Goal: Task Accomplishment & Management: Manage account settings

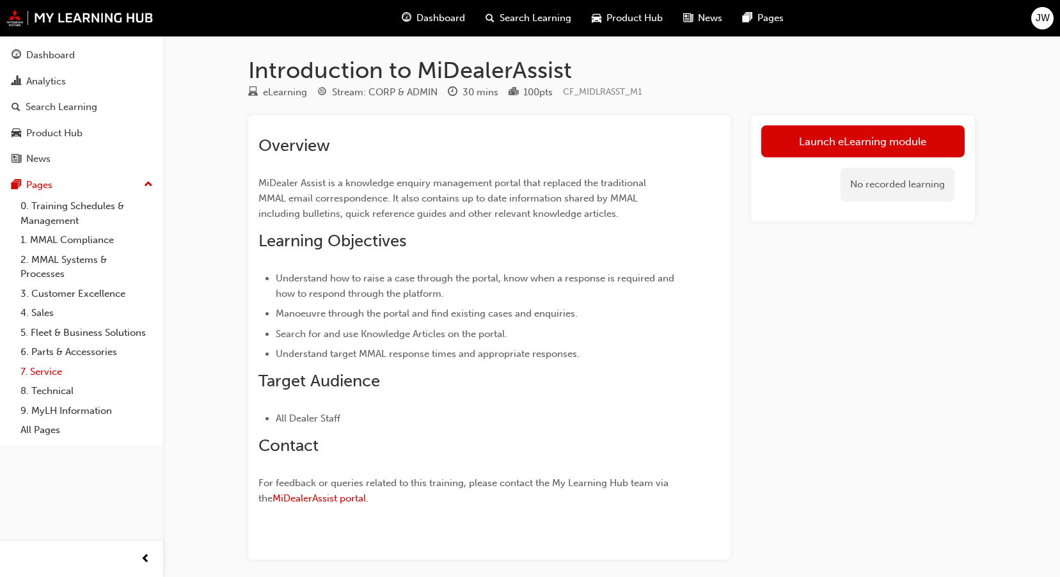
drag, startPoint x: 59, startPoint y: 389, endPoint x: 141, endPoint y: 379, distance: 81.9
click at [59, 391] on link "8. Technical" at bounding box center [86, 391] width 143 height 20
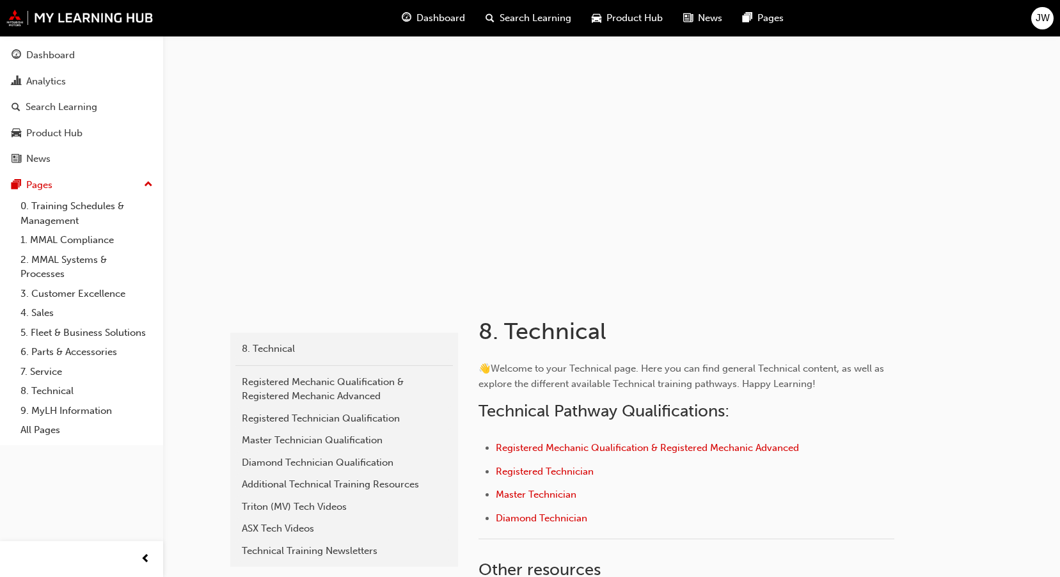
scroll to position [64, 0]
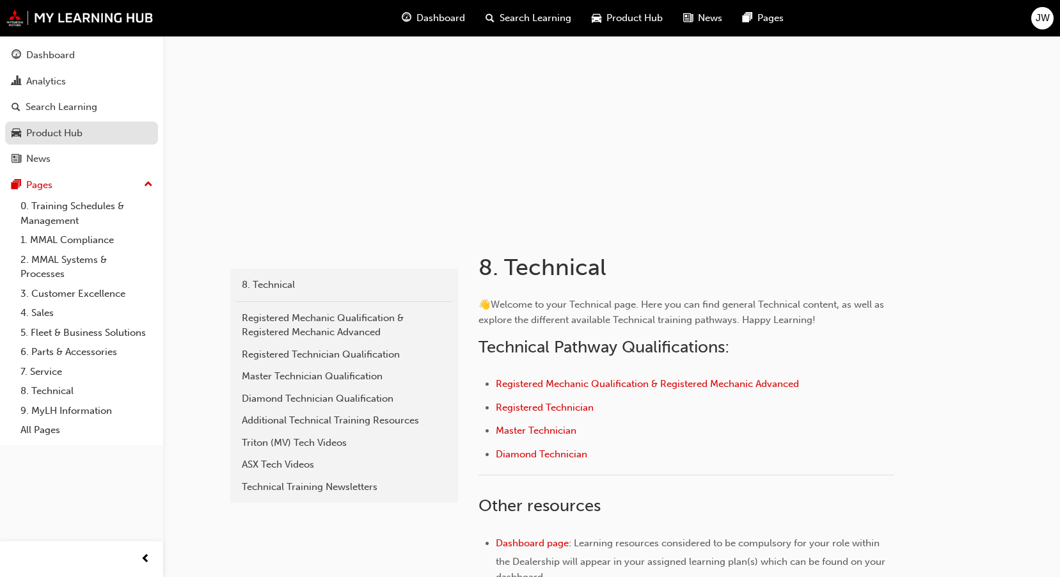
click at [54, 135] on div "Product Hub" at bounding box center [54, 133] width 56 height 15
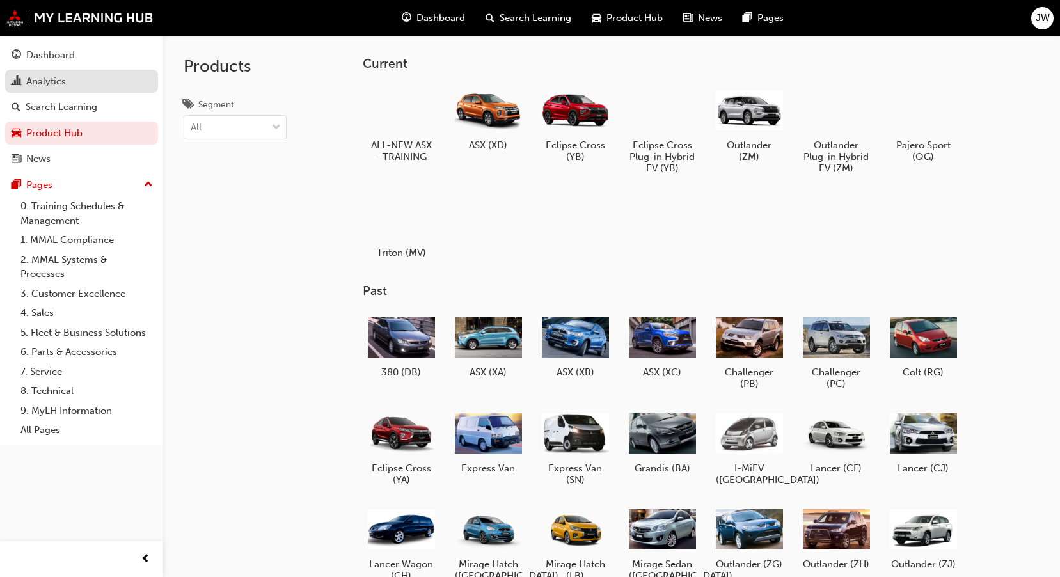
click at [75, 82] on div "Analytics" at bounding box center [82, 82] width 140 height 16
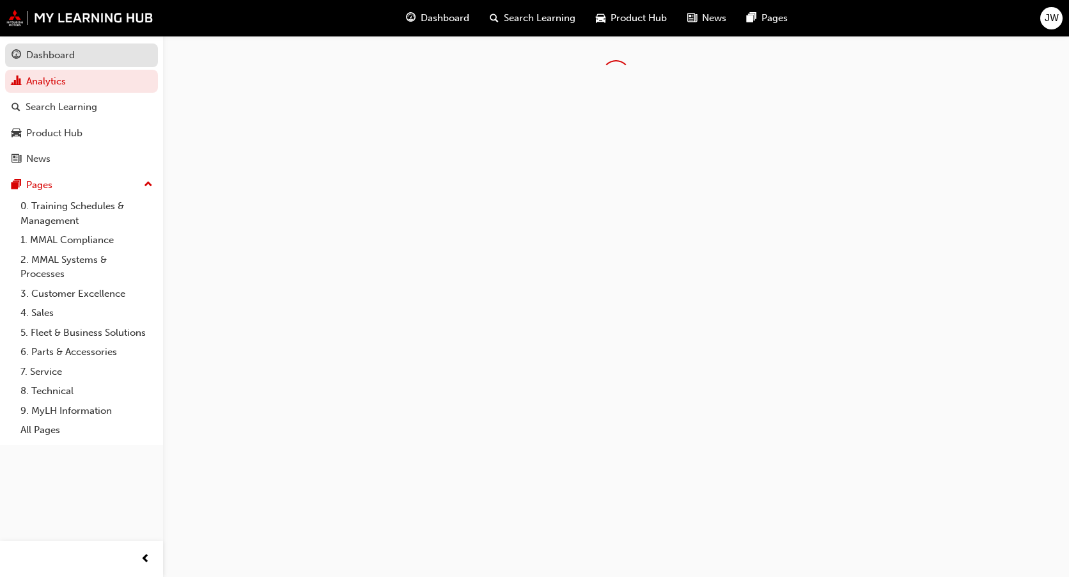
click at [75, 54] on div "Dashboard" at bounding box center [82, 55] width 140 height 16
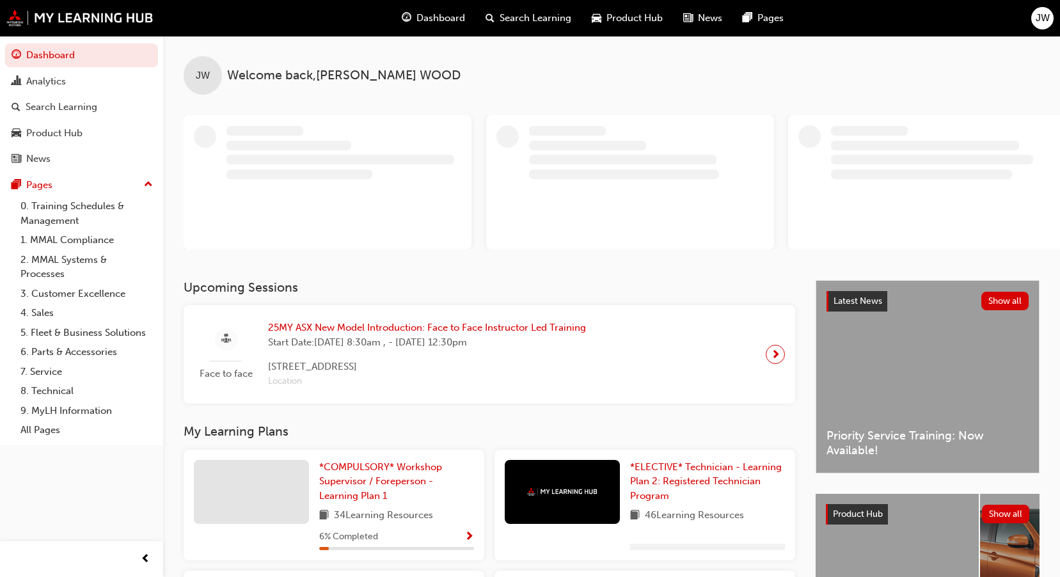
click at [1047, 12] on span "JW" at bounding box center [1042, 18] width 14 height 15
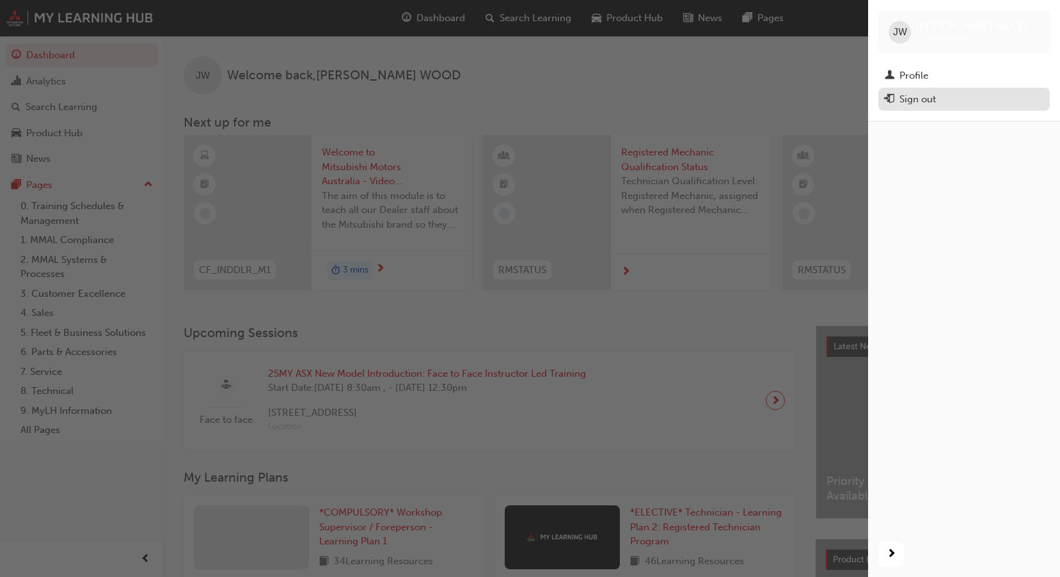
click at [927, 94] on div "Sign out" at bounding box center [917, 99] width 36 height 15
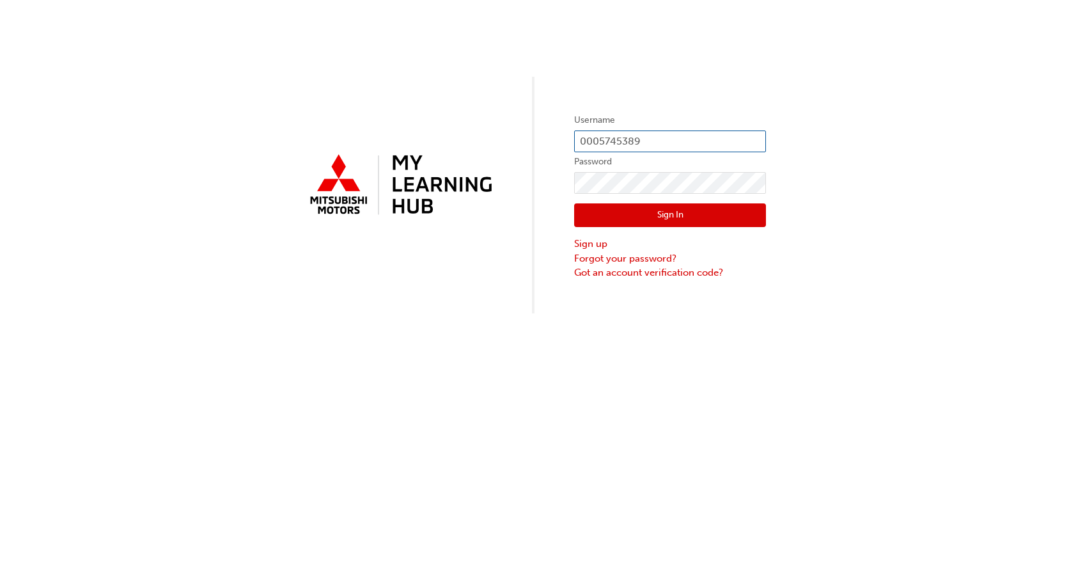
click at [629, 139] on input "0005745389" at bounding box center [670, 141] width 192 height 22
click at [638, 136] on input "0005745389" at bounding box center [670, 141] width 192 height 22
click at [638, 135] on input "0005745389" at bounding box center [670, 141] width 192 height 22
click at [611, 143] on input "0005745389" at bounding box center [670, 141] width 192 height 22
click at [647, 135] on input "0005745389" at bounding box center [670, 141] width 192 height 22
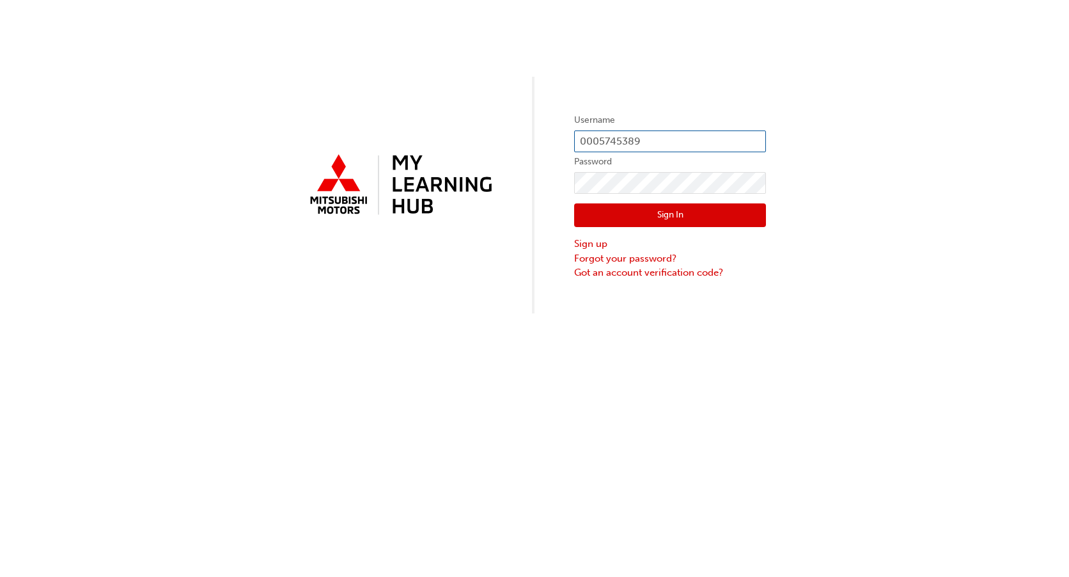
drag, startPoint x: 600, startPoint y: 145, endPoint x: 670, endPoint y: 145, distance: 70.3
click at [671, 147] on input "0005745389" at bounding box center [670, 141] width 192 height 22
paste input "994738"
type input "0005994738"
click at [544, 229] on div "Username 0005994738 Password Sign In Sign up Forgot your password? Got an accou…" at bounding box center [534, 156] width 1069 height 313
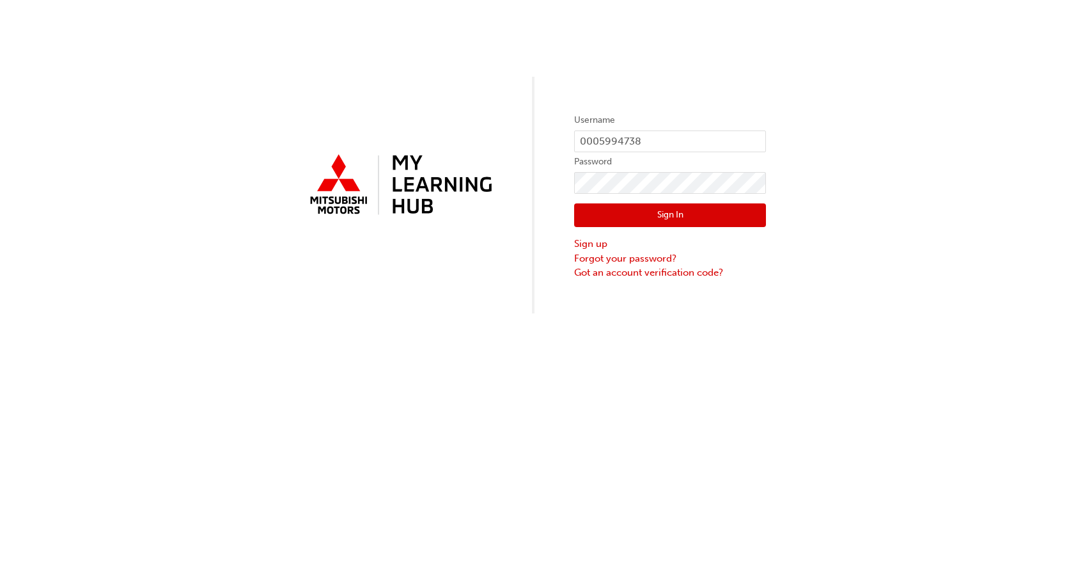
click at [592, 205] on button "Sign In" at bounding box center [670, 215] width 192 height 24
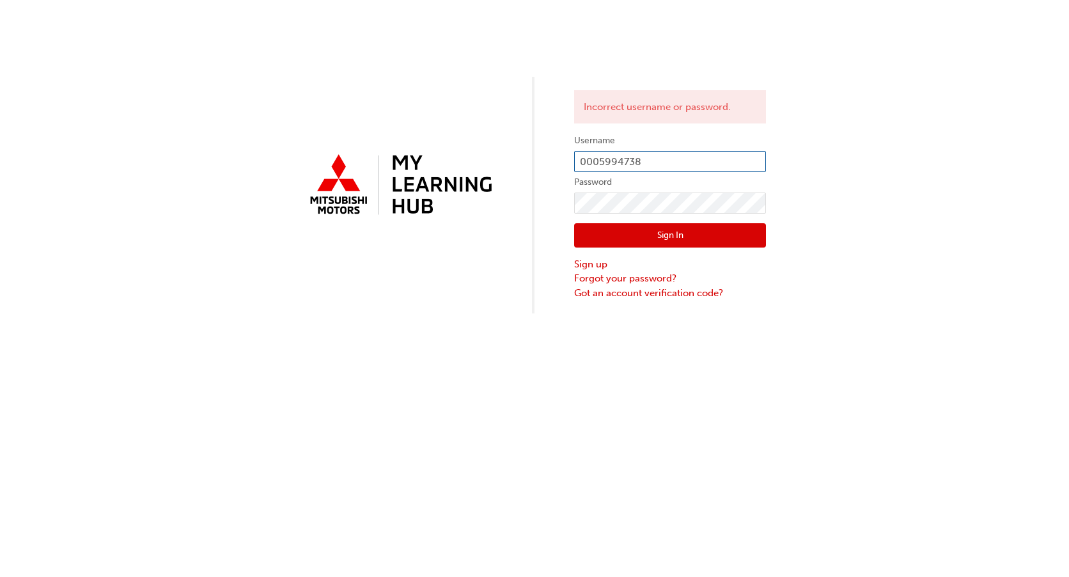
click at [696, 160] on input "0005994738" at bounding box center [670, 162] width 192 height 22
type input "samc@tarramotors.com.au"
click at [668, 237] on button "Sign In" at bounding box center [670, 235] width 192 height 24
click at [593, 231] on button "Sign In" at bounding box center [670, 235] width 192 height 24
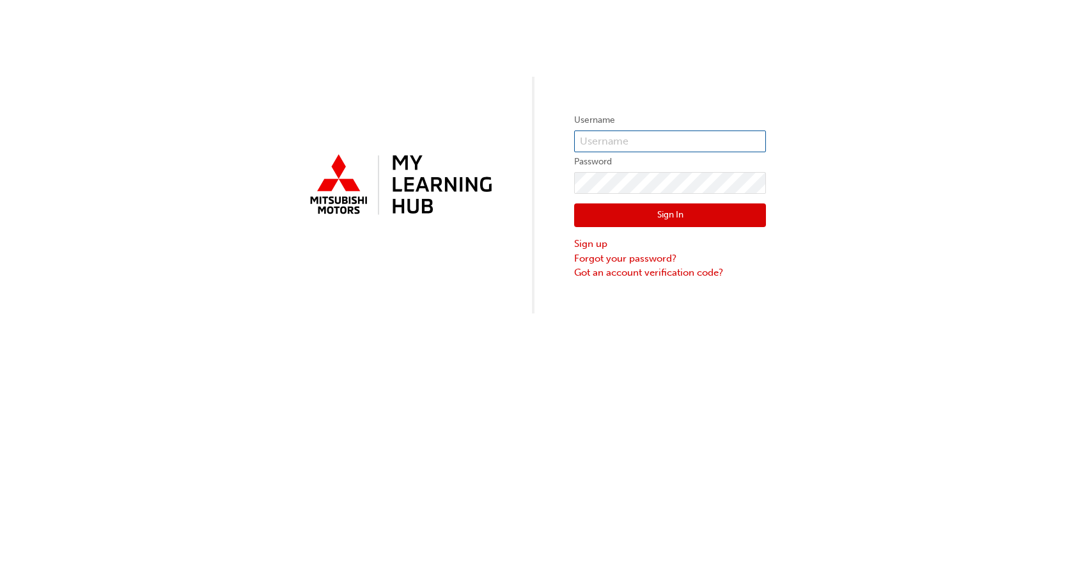
type input "0005745389"
click at [672, 148] on input "0005745389" at bounding box center [670, 141] width 192 height 22
click at [673, 144] on input "0005745389" at bounding box center [670, 141] width 192 height 22
click at [604, 246] on link "Sign up" at bounding box center [670, 244] width 192 height 15
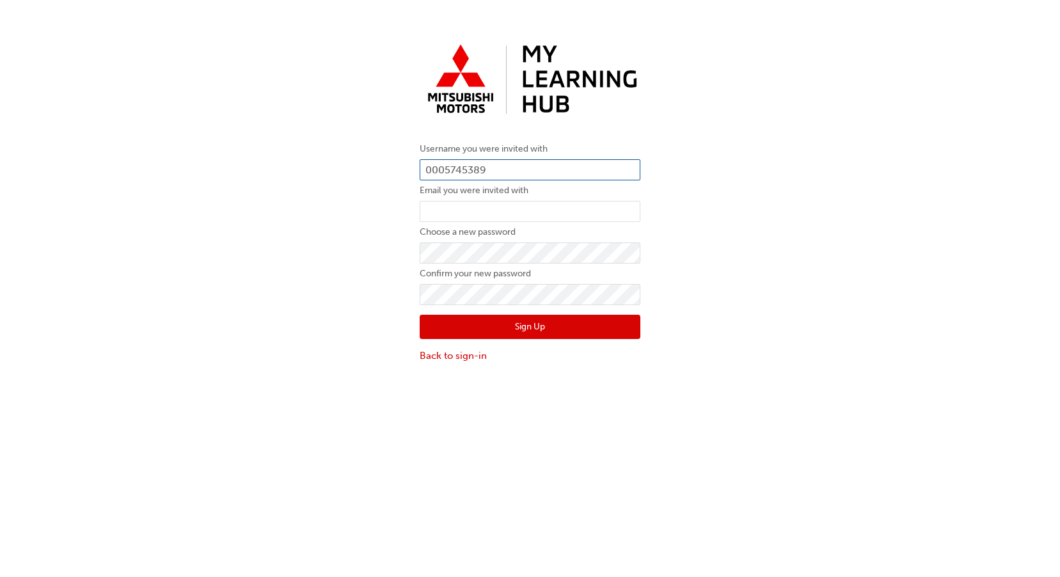
click at [497, 164] on input "0005745389" at bounding box center [529, 170] width 221 height 22
paste input "5994738"
type input "5994738"
click at [535, 213] on input "email" at bounding box center [529, 212] width 221 height 22
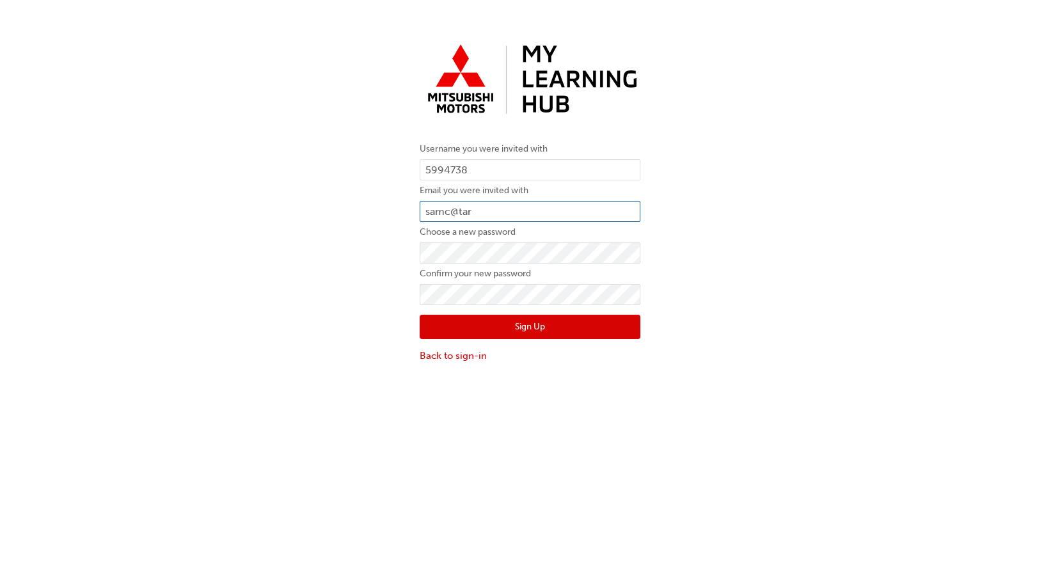
type input "samc@tarramotors.com.au"
drag, startPoint x: 721, startPoint y: 272, endPoint x: 703, endPoint y: 287, distance: 23.2
click at [703, 287] on div "Username you were invited with 5994738 Email you were invited with samc@tarramo…" at bounding box center [530, 200] width 1060 height 343
click at [561, 335] on button "Sign Up" at bounding box center [529, 327] width 221 height 24
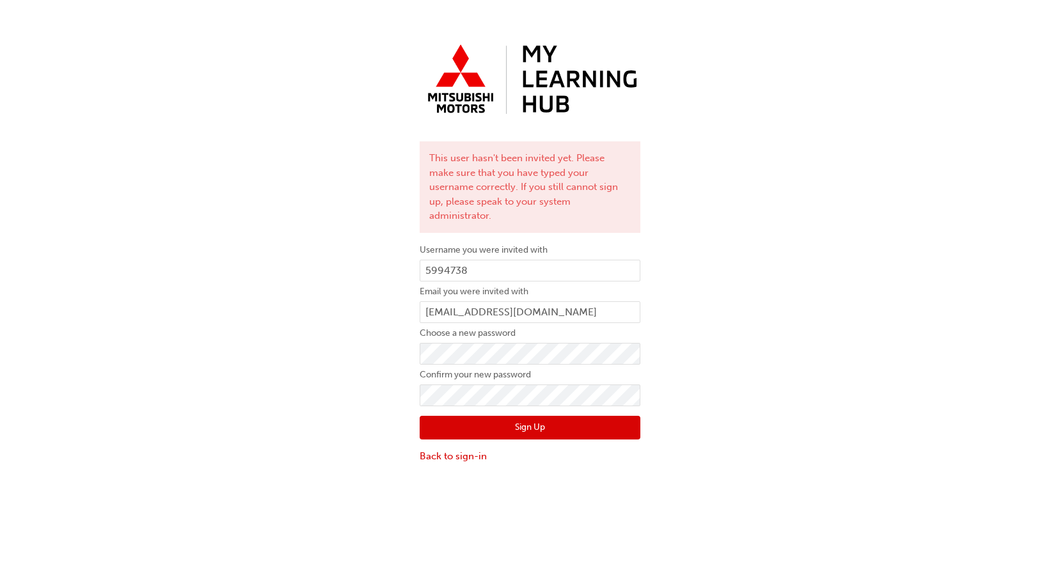
click at [584, 191] on div "This user hasn't been invited yet. Please make sure that you have typed your us…" at bounding box center [529, 186] width 221 height 91
click at [429, 260] on input "5994738" at bounding box center [529, 271] width 221 height 22
click at [427, 260] on input "5994738" at bounding box center [529, 271] width 221 height 22
type input "0005994738"
click at [500, 421] on button "Sign Up" at bounding box center [529, 428] width 221 height 24
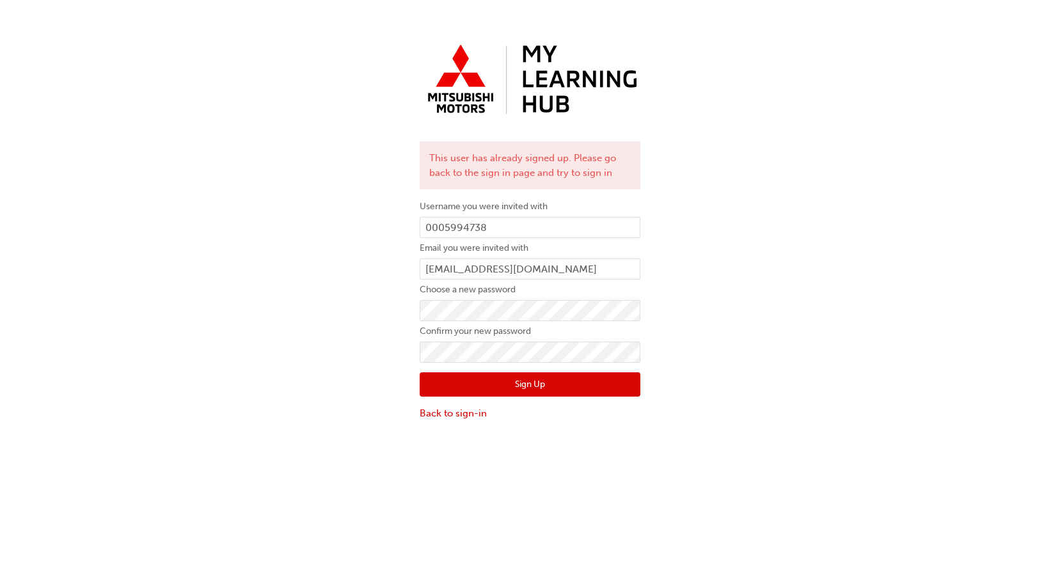
click at [457, 404] on div "Sign Up Back to sign-in" at bounding box center [529, 392] width 221 height 58
click at [459, 416] on link "Back to sign-in" at bounding box center [529, 413] width 221 height 15
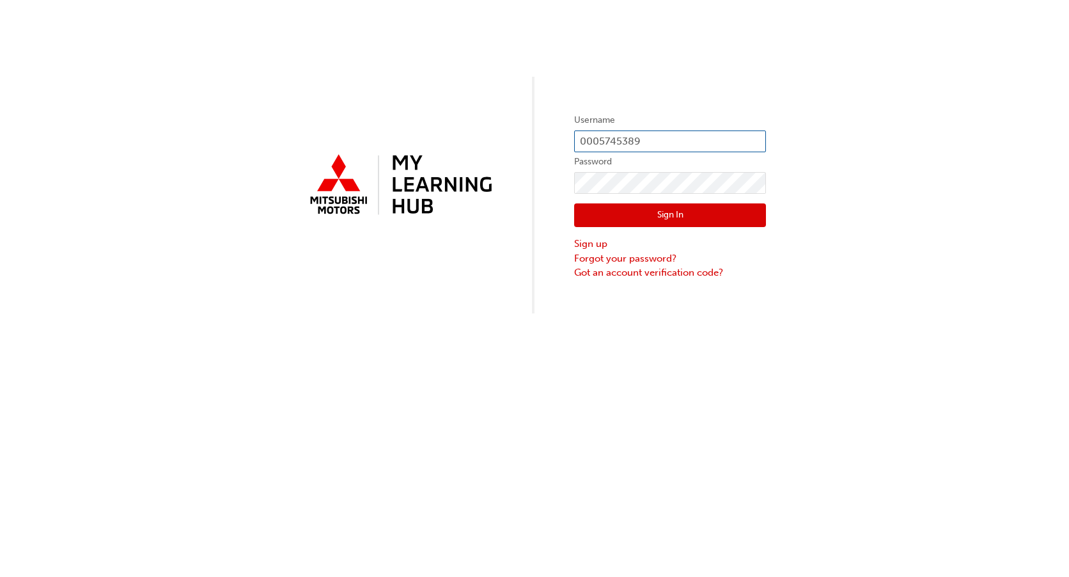
type input "0005994738"
click at [683, 216] on button "Sign In" at bounding box center [670, 215] width 192 height 24
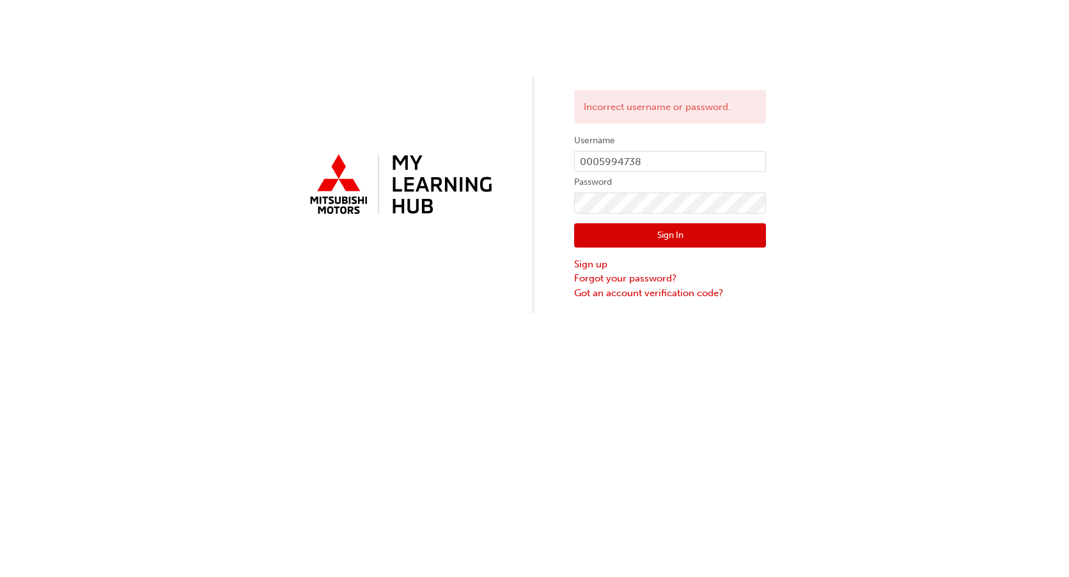
click at [1008, 164] on div "Incorrect username or password. Username 0005994738 Password Sign In Sign up Fo…" at bounding box center [534, 156] width 1069 height 313
click at [641, 297] on link "Got an account verification code?" at bounding box center [670, 293] width 192 height 15
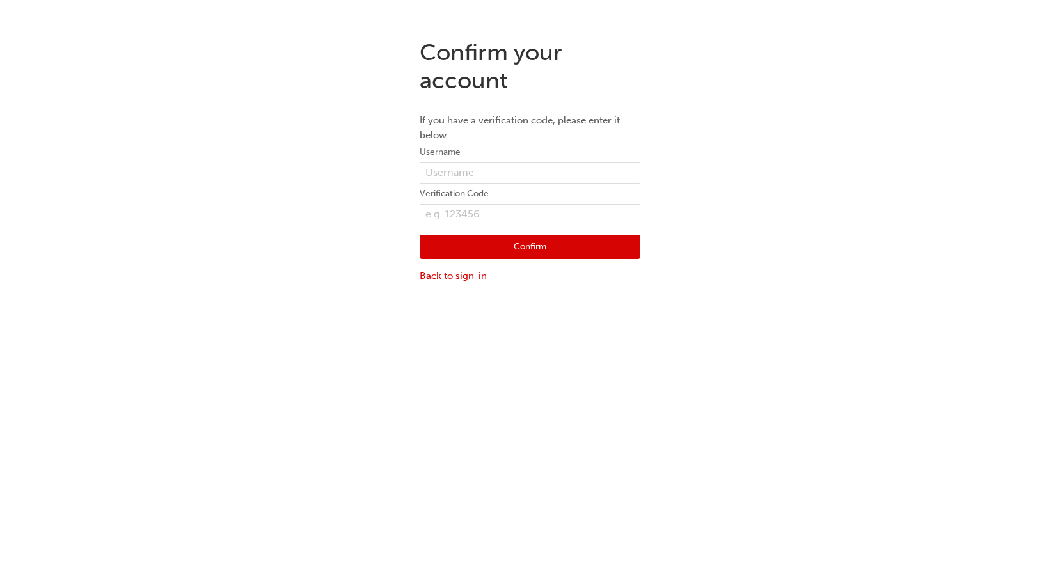
drag, startPoint x: 443, startPoint y: 262, endPoint x: 445, endPoint y: 275, distance: 13.0
click at [443, 263] on div "Confirm Back to sign-in" at bounding box center [529, 254] width 221 height 58
click at [445, 274] on link "Back to sign-in" at bounding box center [529, 276] width 221 height 15
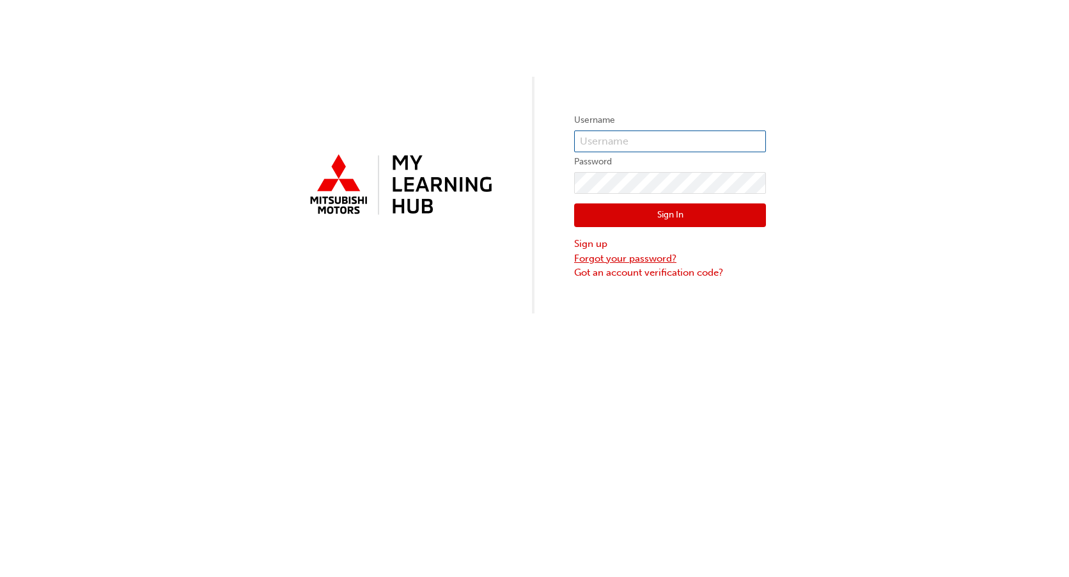
type input "0005994738"
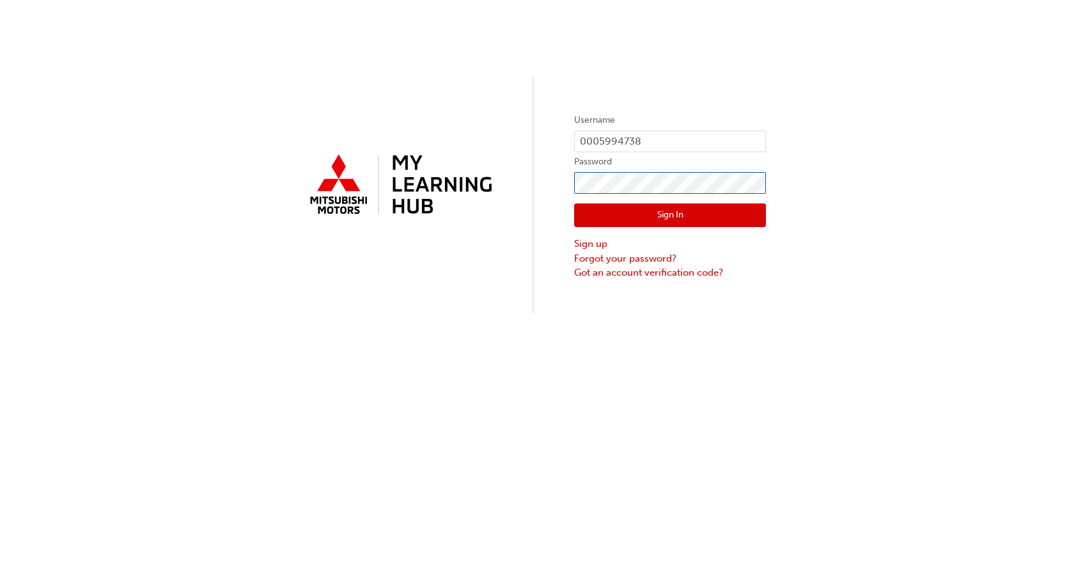
click button "Sign In" at bounding box center [670, 215] width 192 height 24
